Goal: Information Seeking & Learning: Learn about a topic

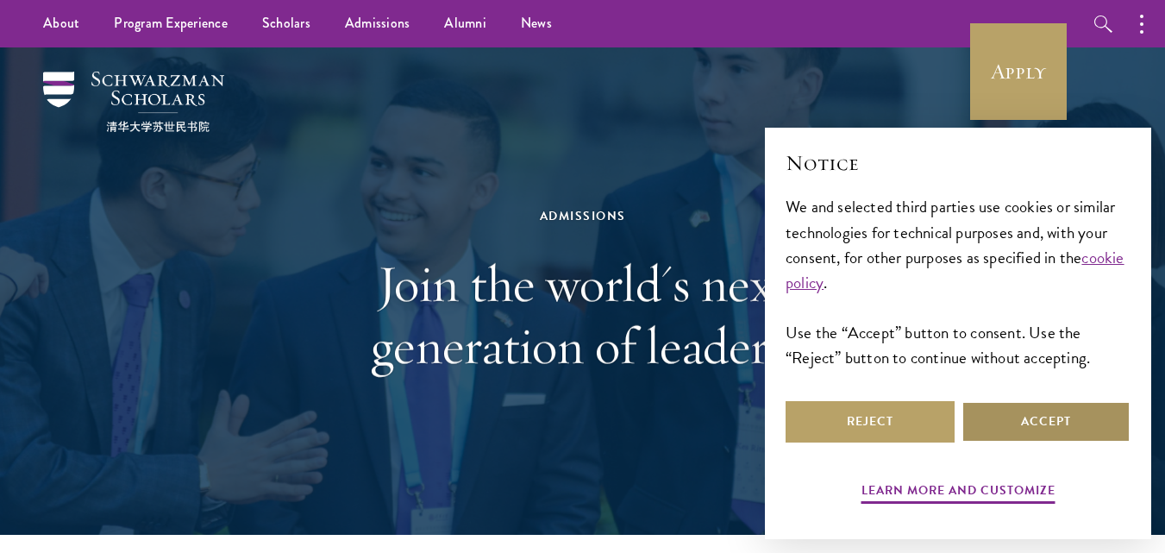
click at [1058, 425] on button "Accept" at bounding box center [1046, 421] width 169 height 41
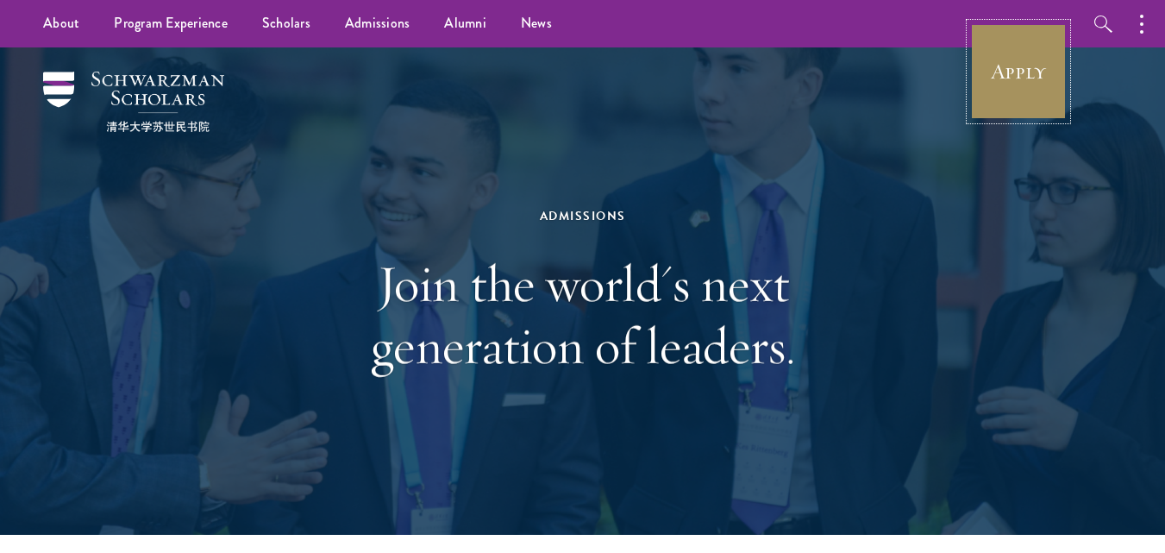
click at [1001, 43] on link "Apply" at bounding box center [1019, 71] width 97 height 97
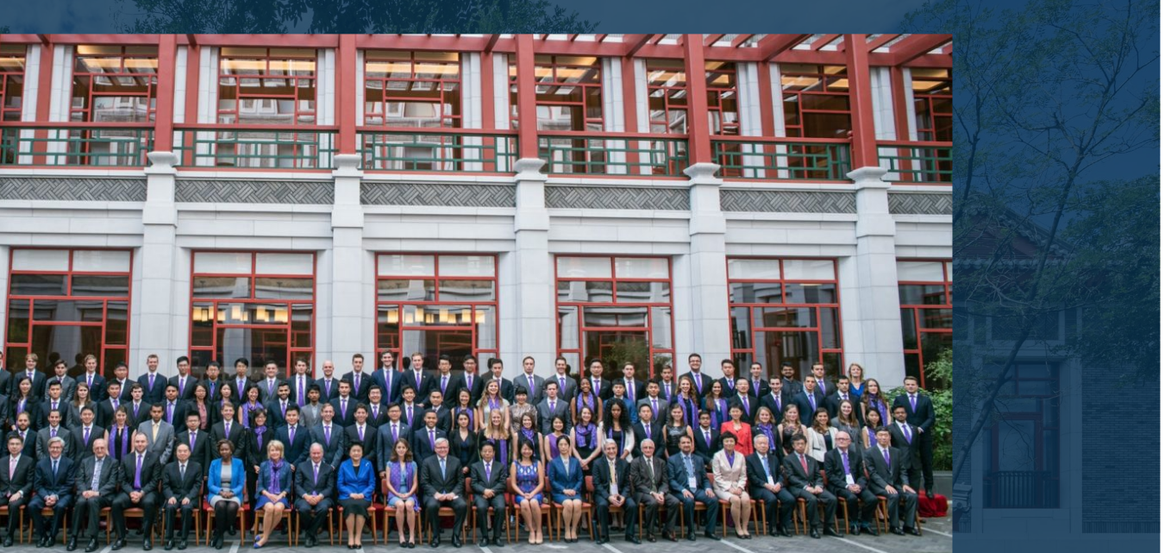
scroll to position [2862, 0]
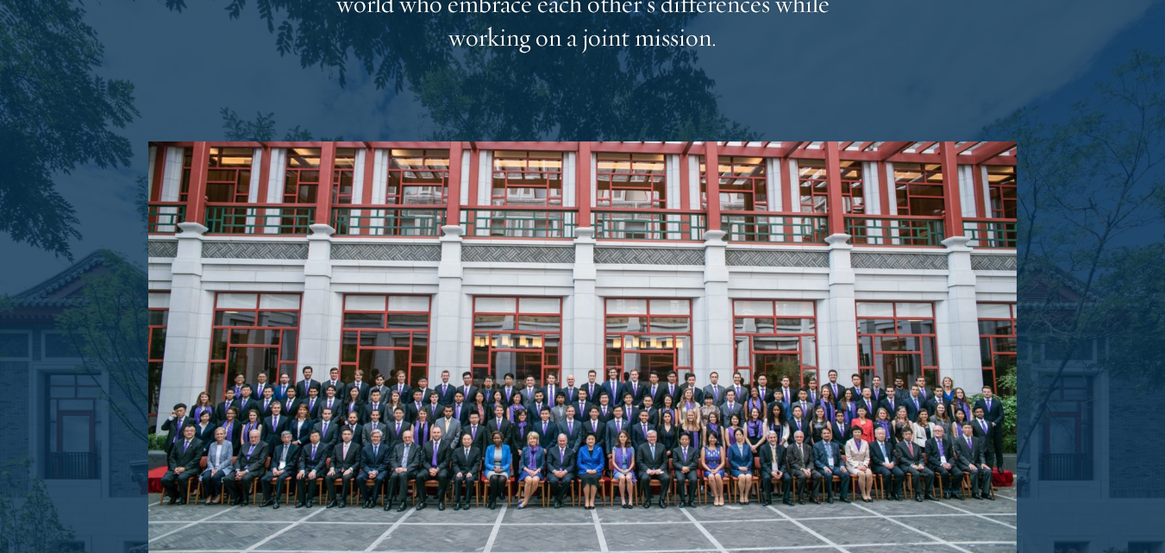
click at [1100, 238] on div at bounding box center [582, 15] width 1165 height 1391
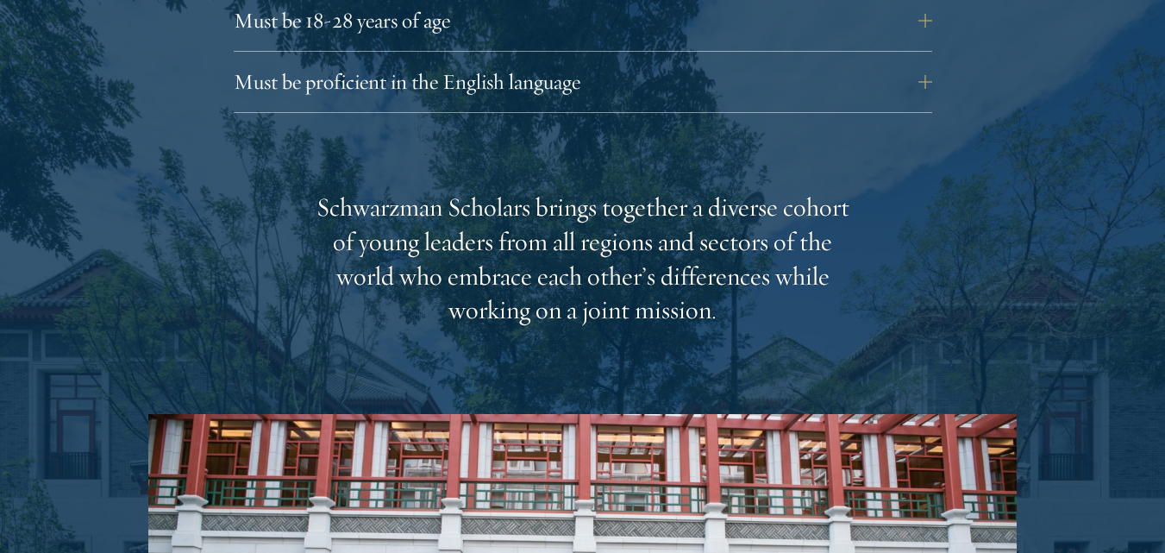
scroll to position [2591, 0]
click at [751, 327] on div "Schwarzman Scholars brings together a diverse cohort of young leaders from all …" at bounding box center [582, 543] width 869 height 707
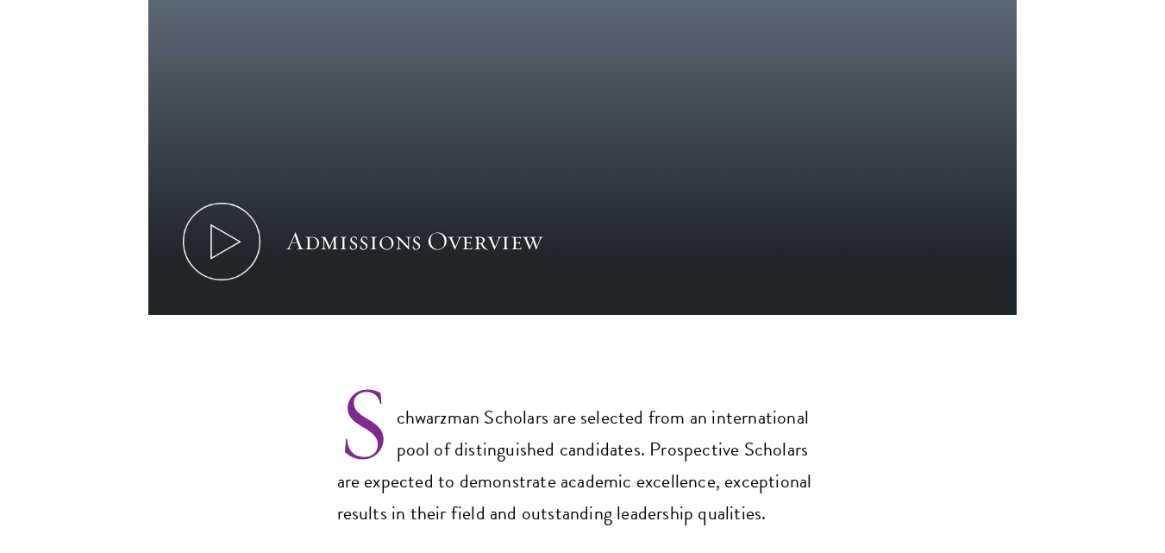
scroll to position [1071, 0]
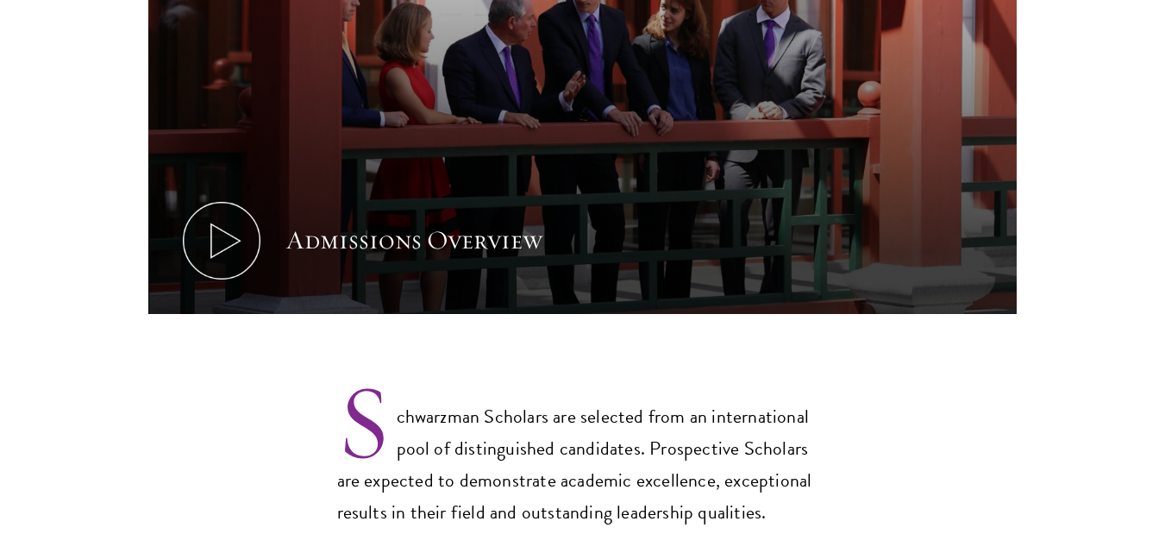
click at [751, 327] on section "Admissions Overview Every year, a new class is selected to represent the world’…" at bounding box center [582, 36] width 1165 height 983
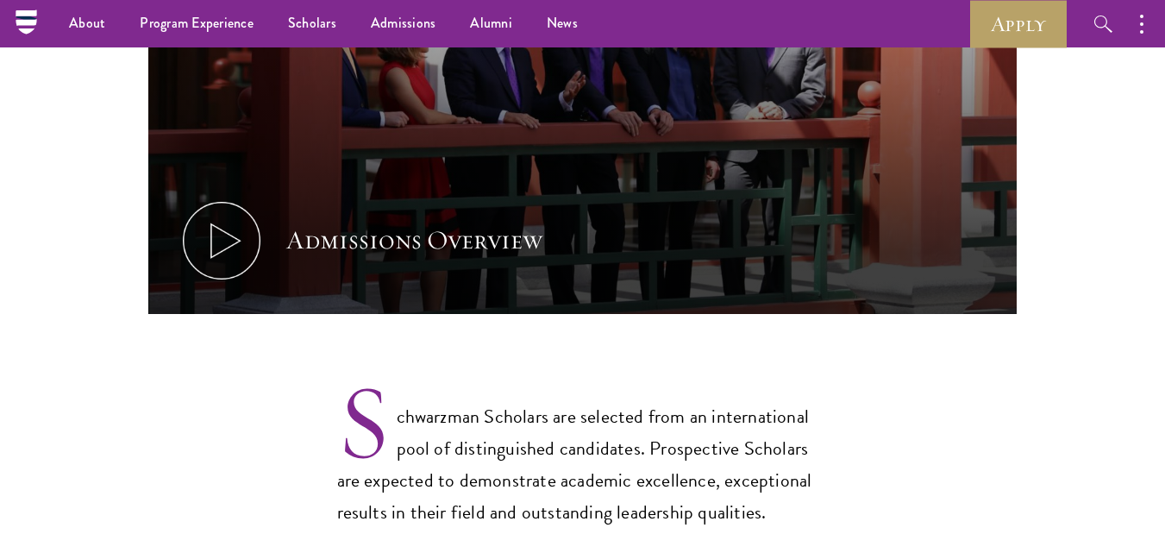
scroll to position [0, 0]
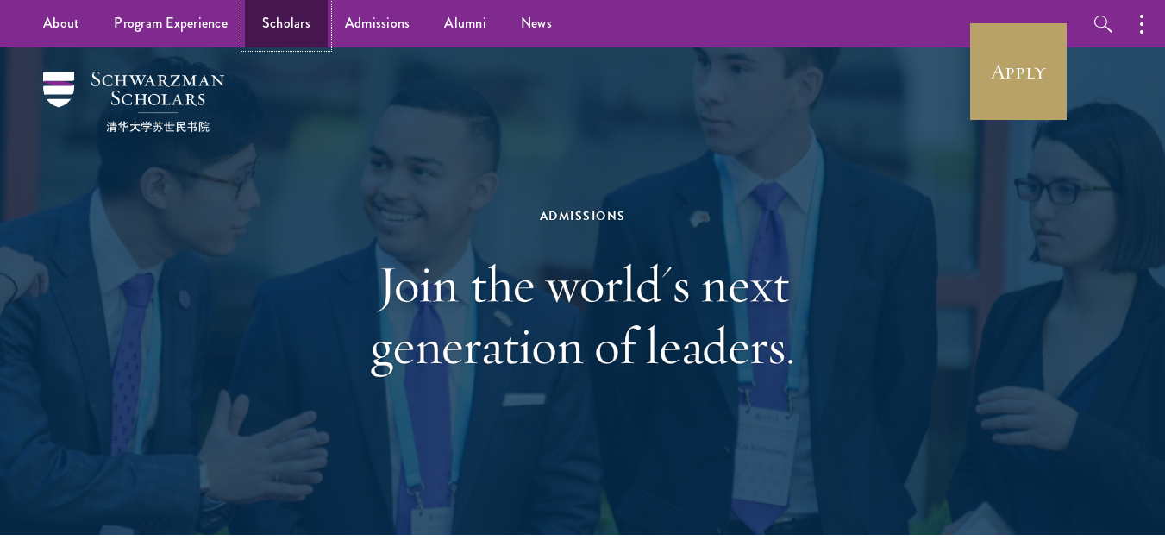
click at [317, 21] on link "Scholars" at bounding box center [286, 23] width 83 height 47
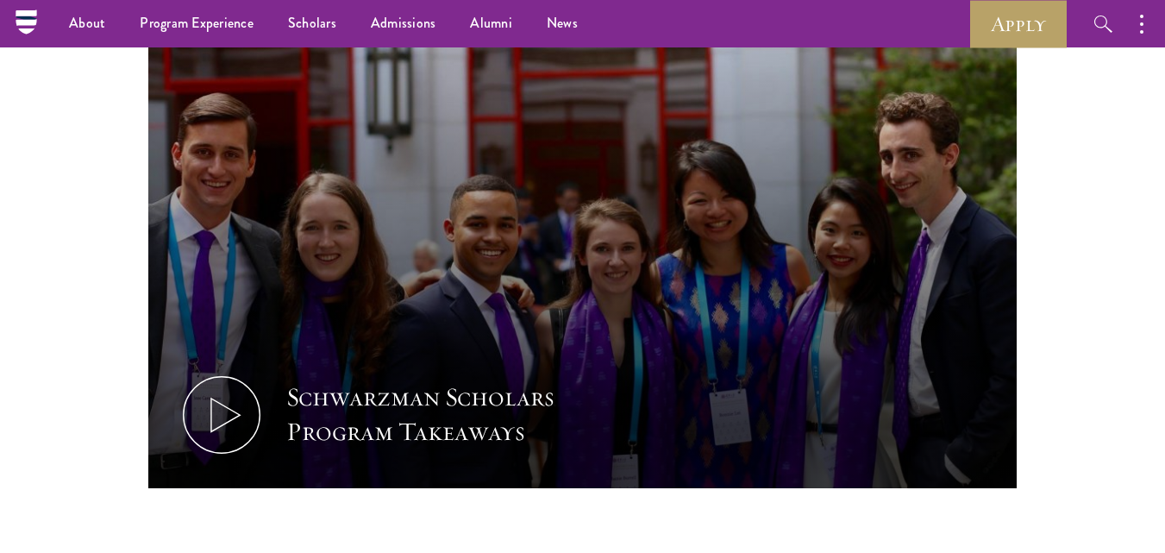
scroll to position [827, 0]
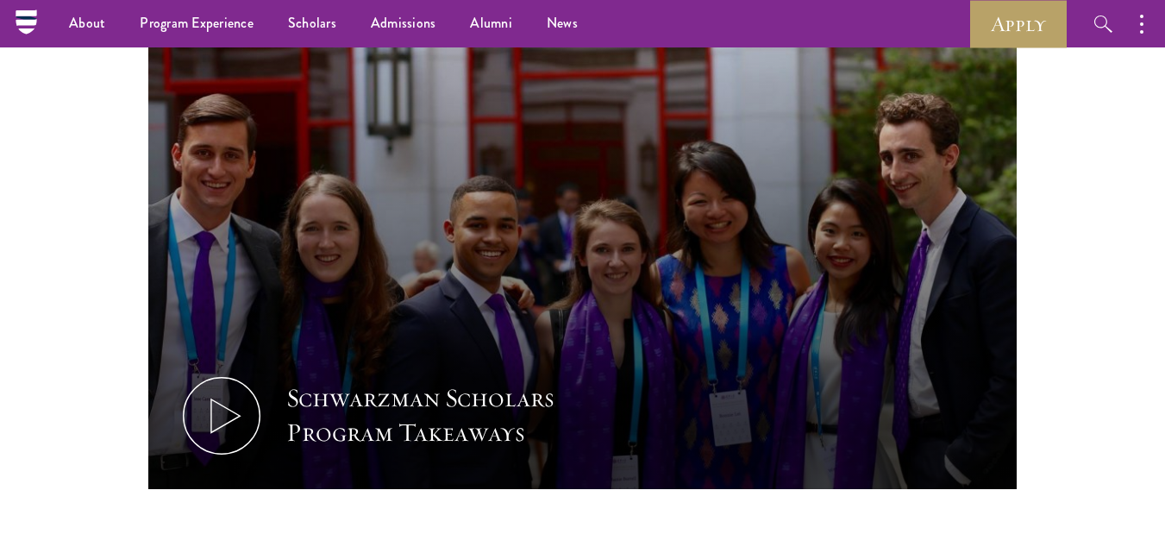
click at [35, 21] on nav "About Overview Leadership Donors Program Experience Overview Curriculum Student…" at bounding box center [418, 23] width 785 height 47
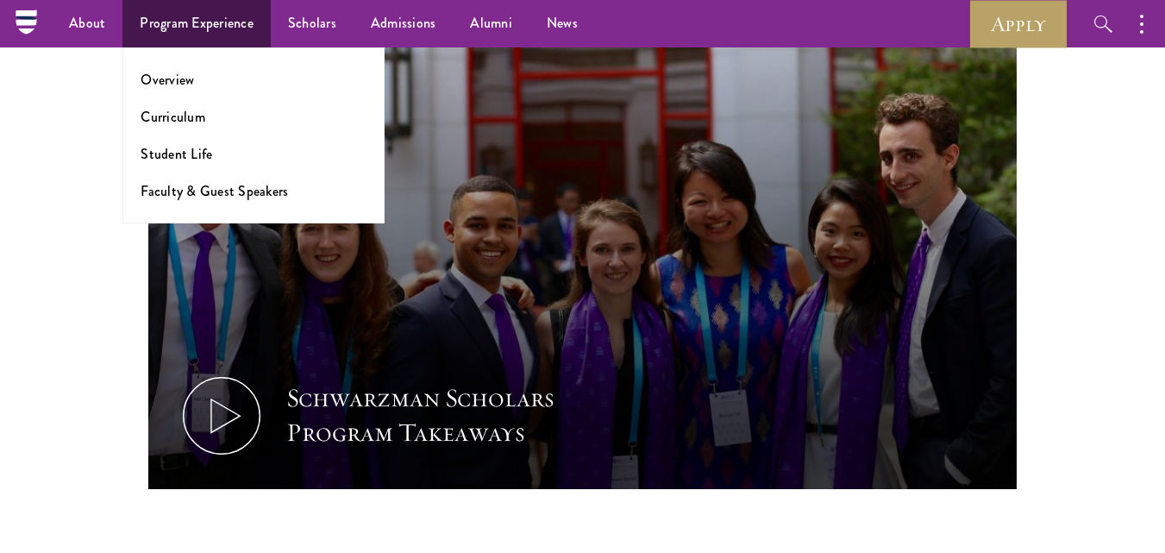
click at [183, 130] on ul "Overview Curriculum Student Life Faculty & Guest Speakers" at bounding box center [253, 135] width 262 height 176
click at [177, 109] on link "Curriculum" at bounding box center [173, 117] width 65 height 20
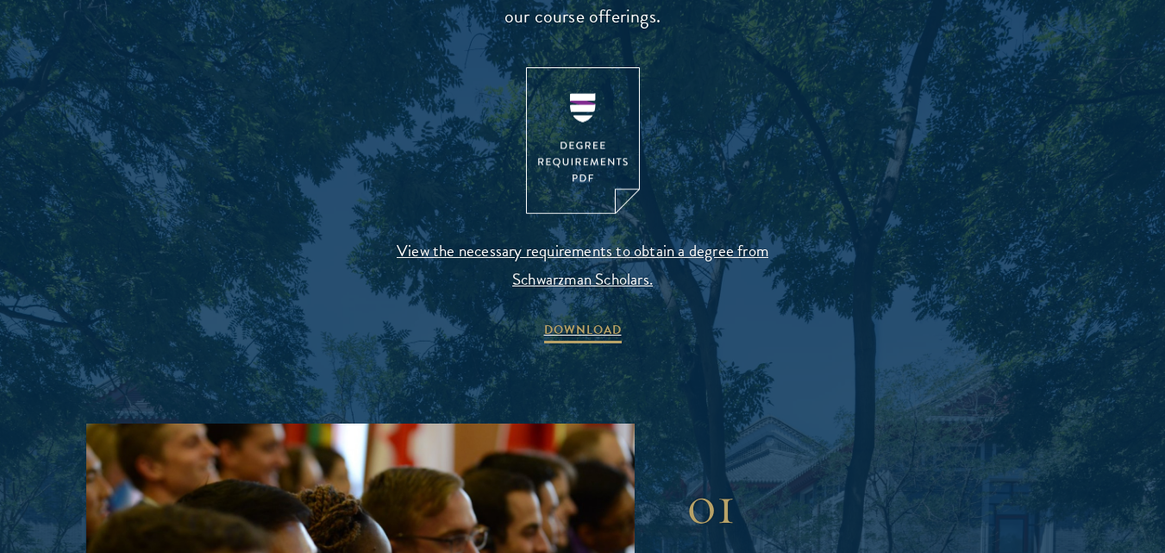
scroll to position [1861, 0]
click at [686, 251] on span "View the necessary requirements to obtain a degree from Schwarzman Scholars." at bounding box center [582, 264] width 405 height 57
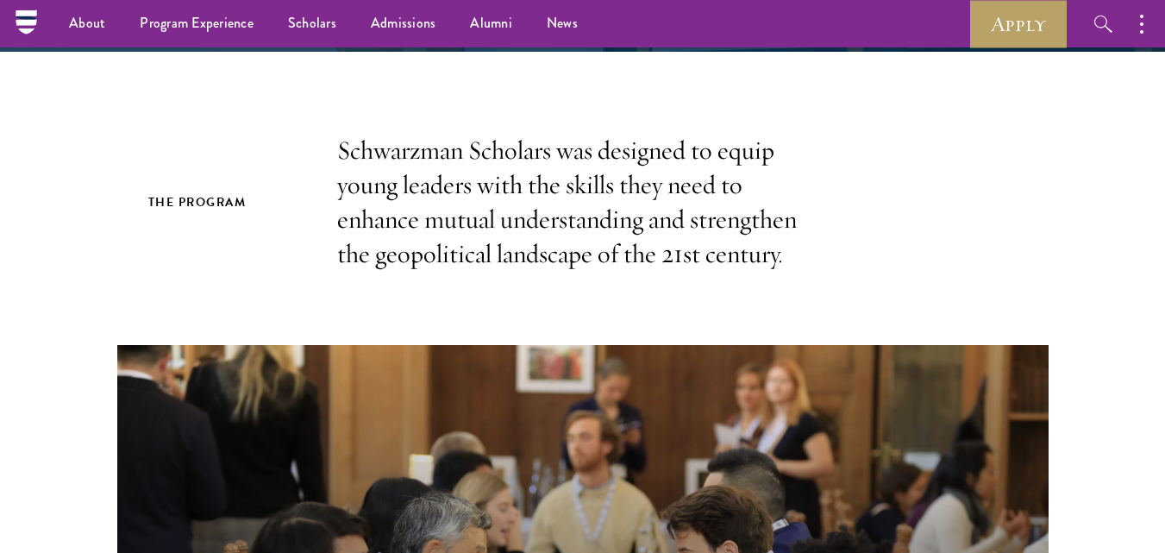
scroll to position [0, 0]
